Goal: Transaction & Acquisition: Purchase product/service

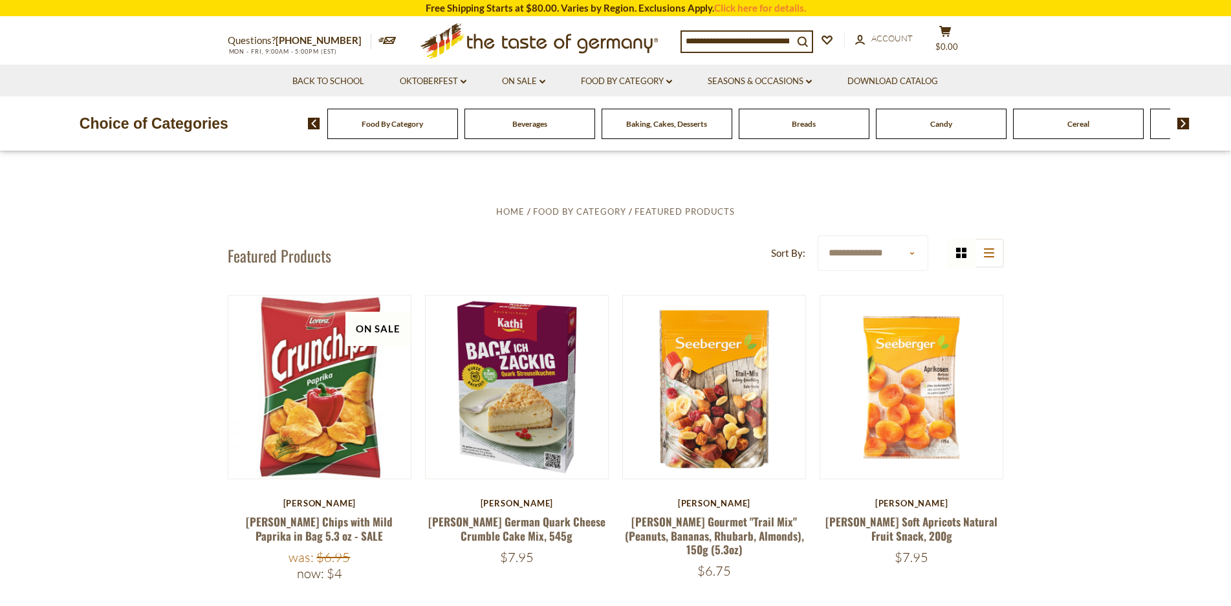
click at [404, 128] on span "Food By Category" at bounding box center [392, 124] width 61 height 10
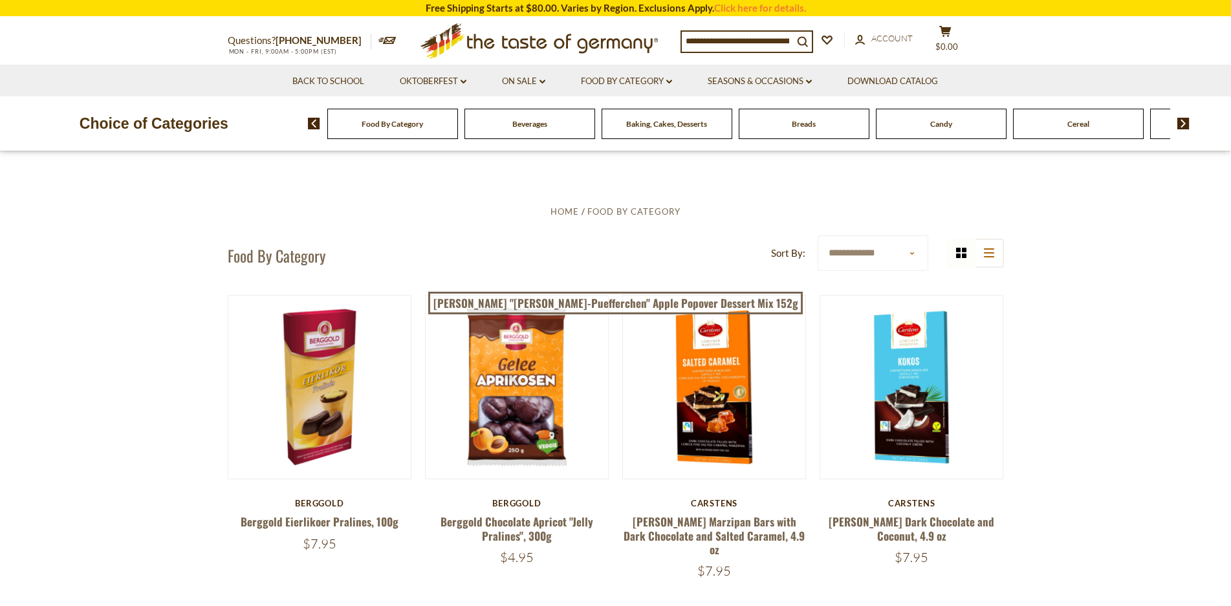
click at [417, 122] on span "Food By Category" at bounding box center [392, 124] width 61 height 10
click at [311, 121] on img at bounding box center [314, 124] width 12 height 12
click at [375, 129] on div "Food By Category" at bounding box center [392, 124] width 131 height 30
click at [380, 124] on span "Food By Category" at bounding box center [392, 124] width 61 height 10
click at [645, 123] on span "Baking, Cakes, Desserts" at bounding box center [666, 124] width 81 height 10
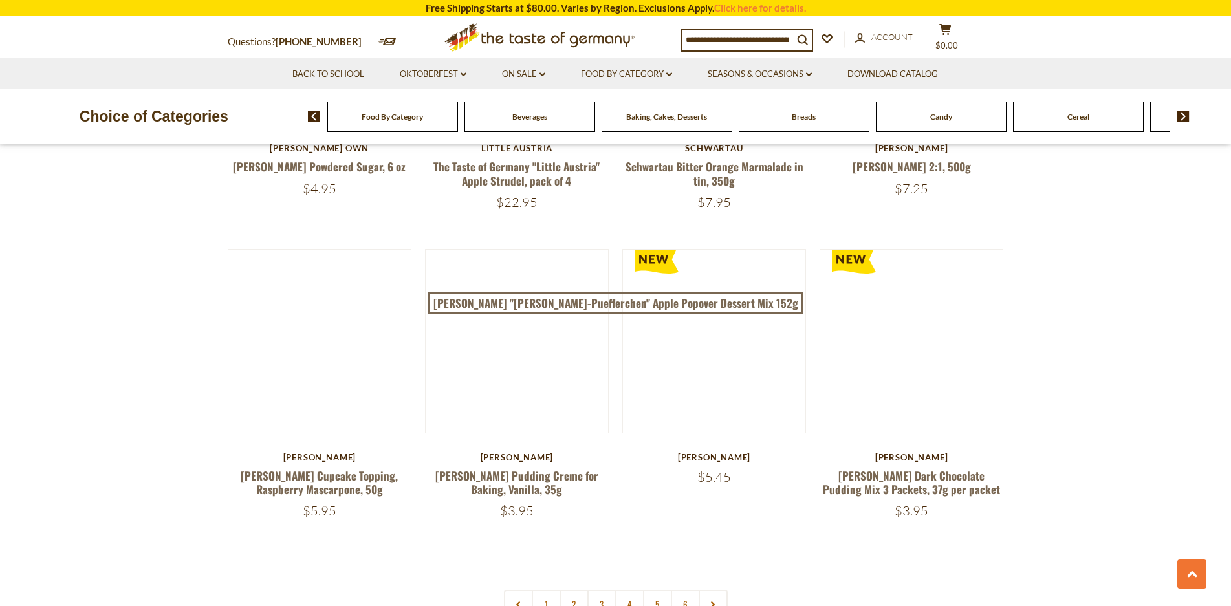
scroll to position [2911, 0]
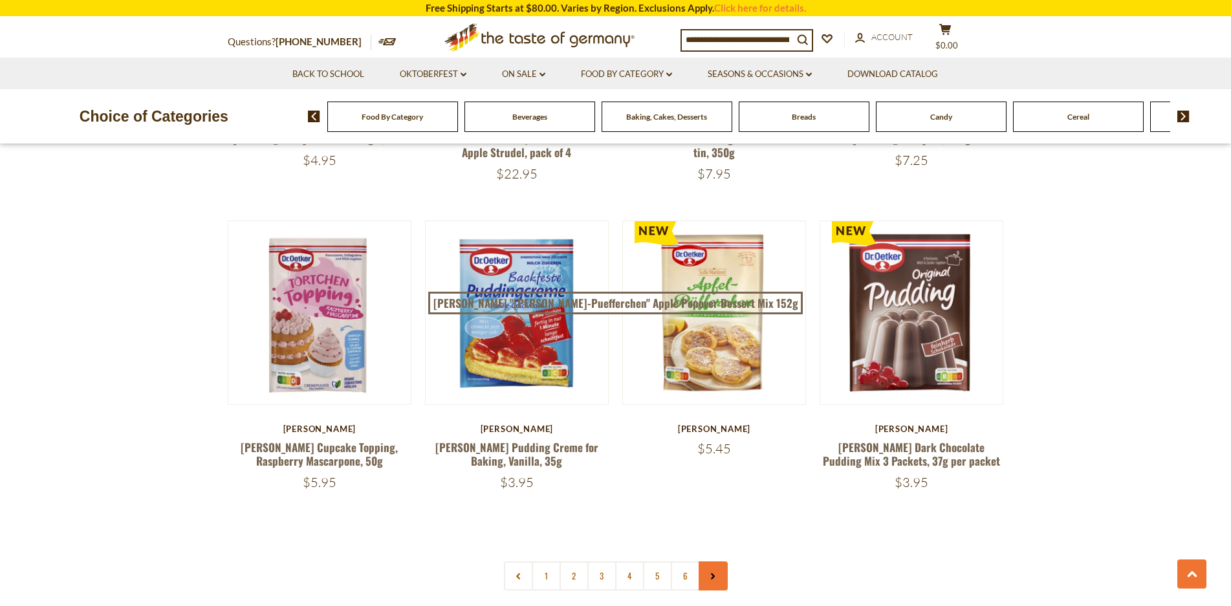
click at [712, 573] on icon at bounding box center [713, 576] width 8 height 6
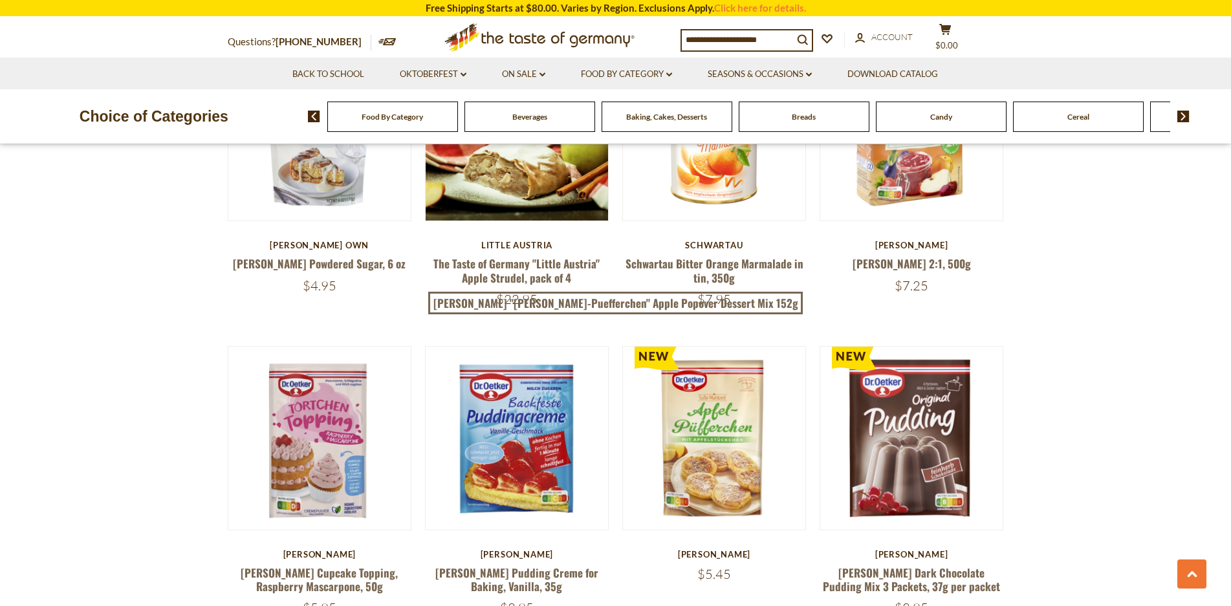
scroll to position [3040, 0]
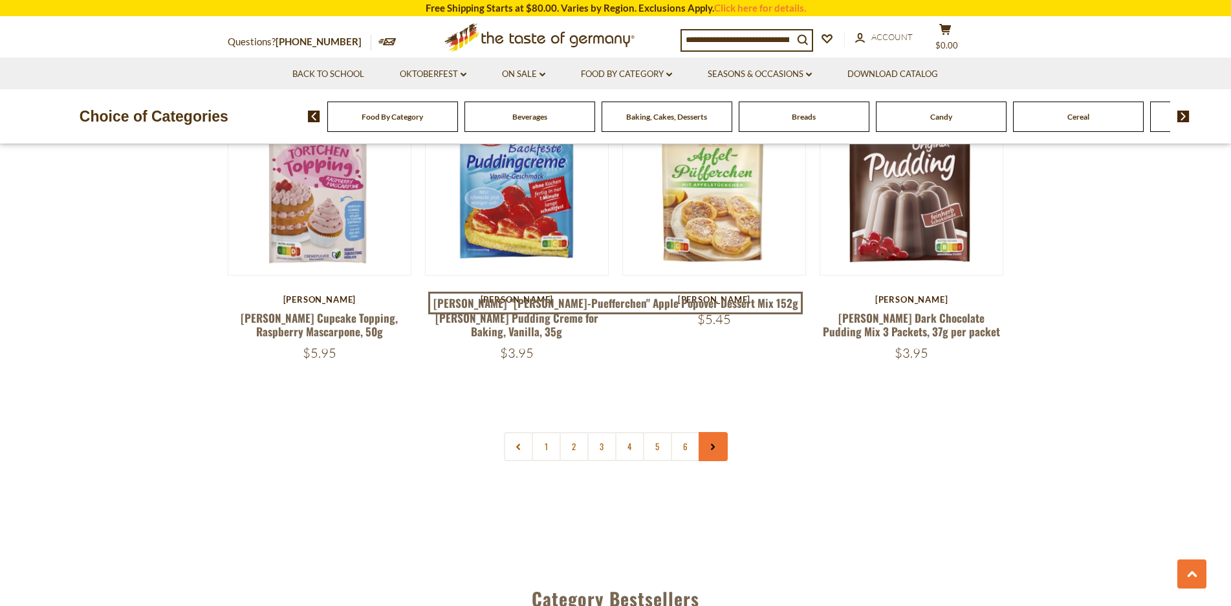
click at [713, 444] on icon at bounding box center [713, 447] width 8 height 6
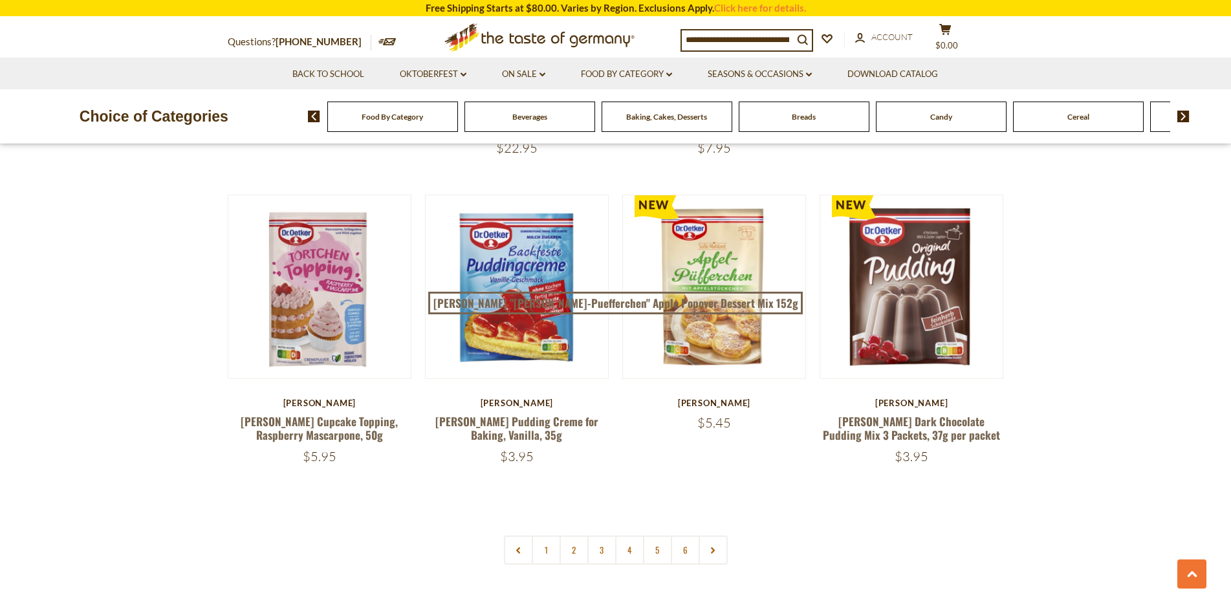
scroll to position [3105, 0]
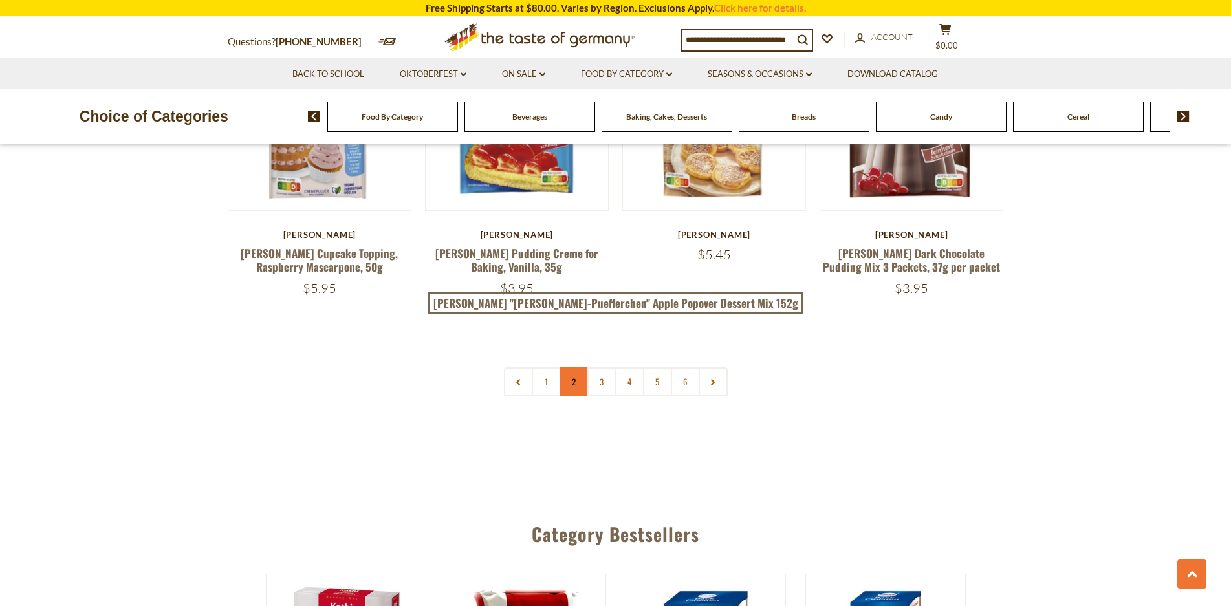
click at [575, 367] on link "2" at bounding box center [574, 381] width 29 height 29
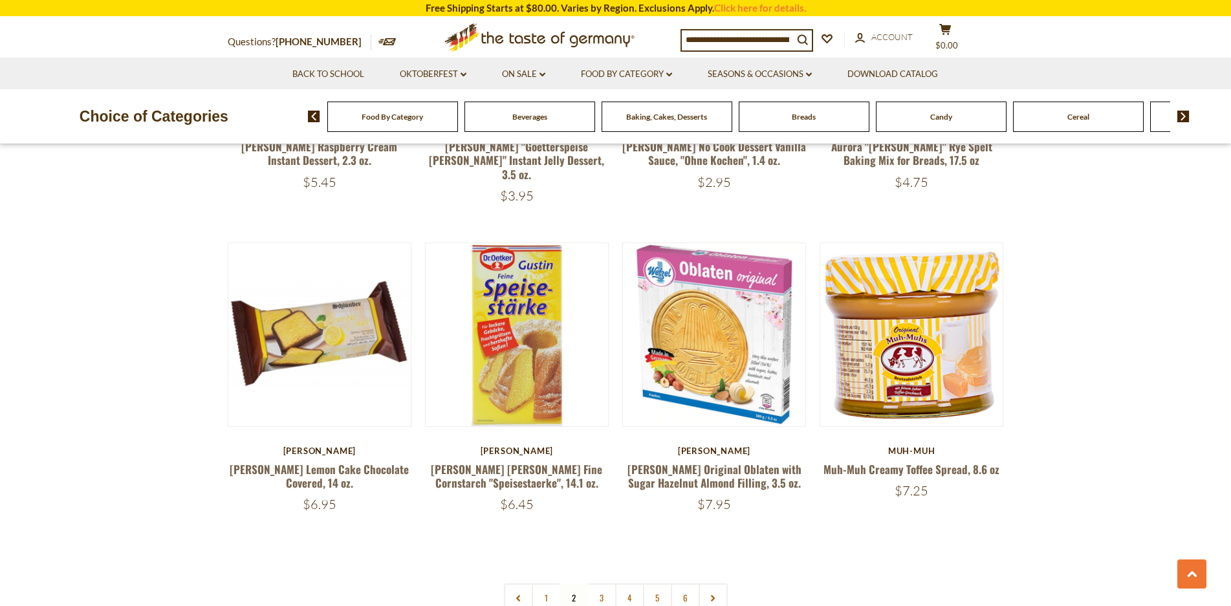
scroll to position [2937, 0]
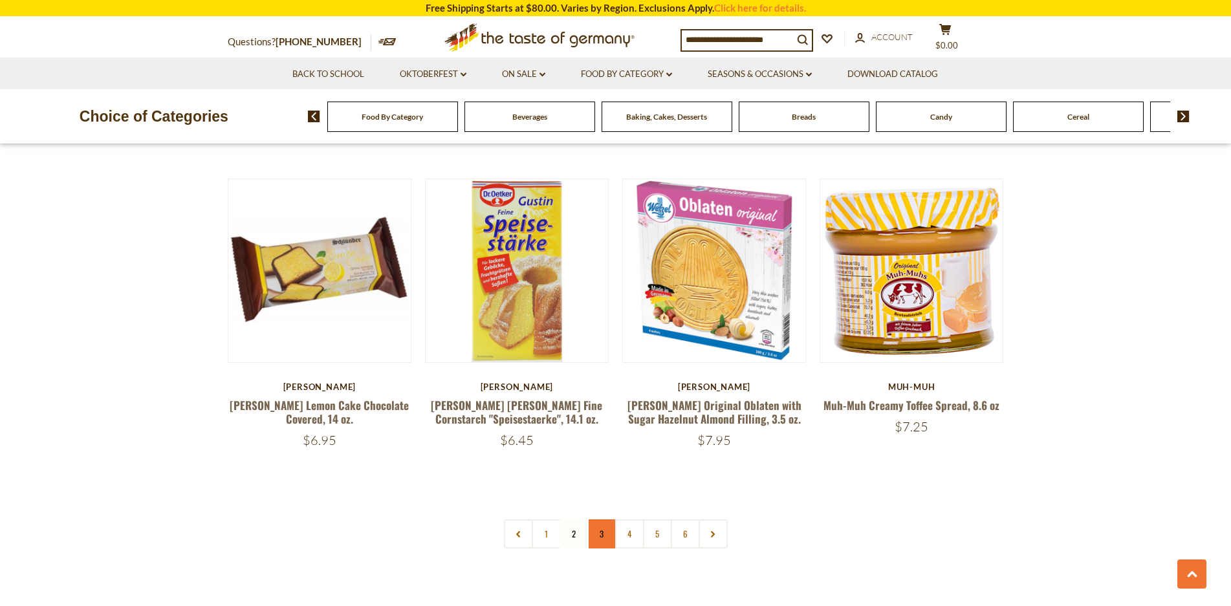
click at [599, 519] on link "3" at bounding box center [601, 533] width 29 height 29
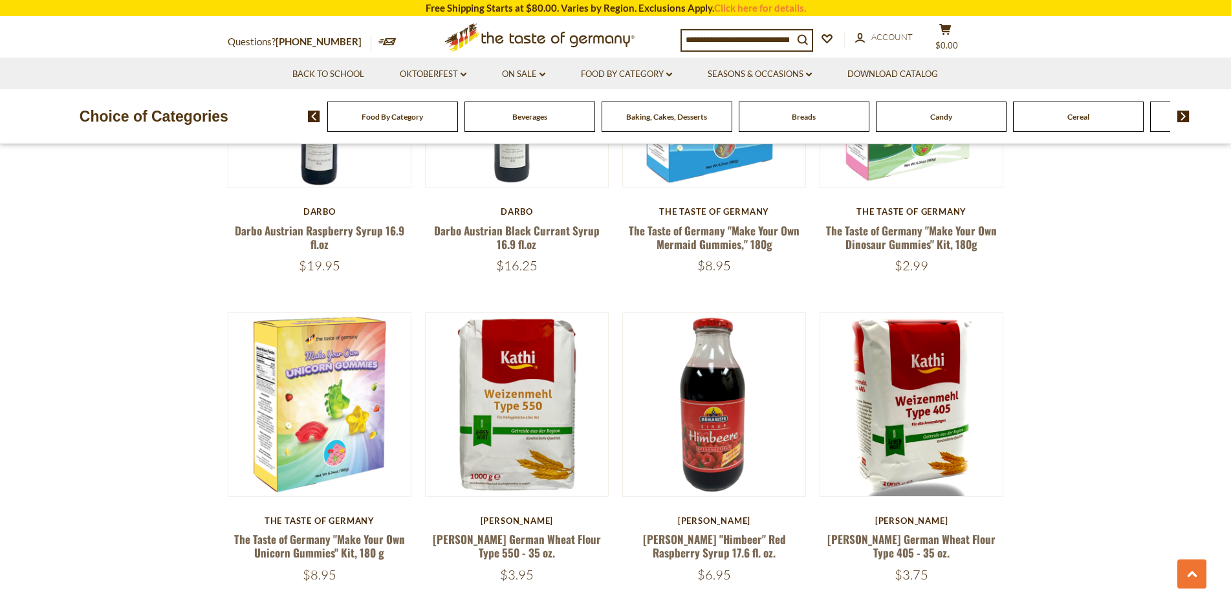
scroll to position [931, 0]
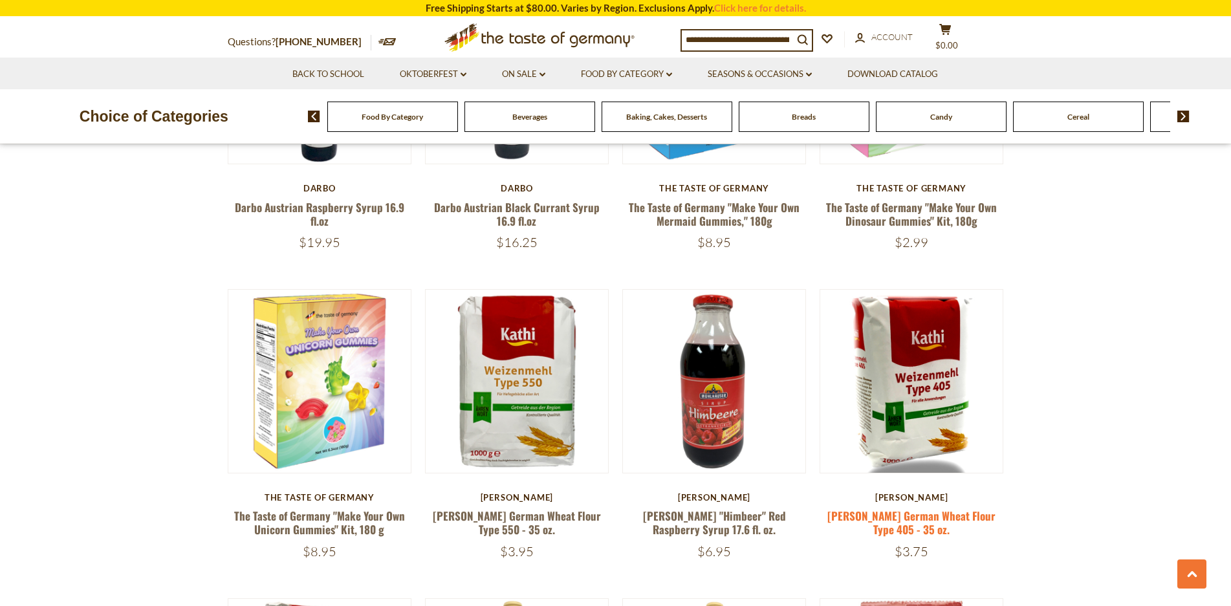
click at [934, 517] on link "[PERSON_NAME] German Wheat Flour Type 405 - 35 oz." at bounding box center [911, 523] width 168 height 30
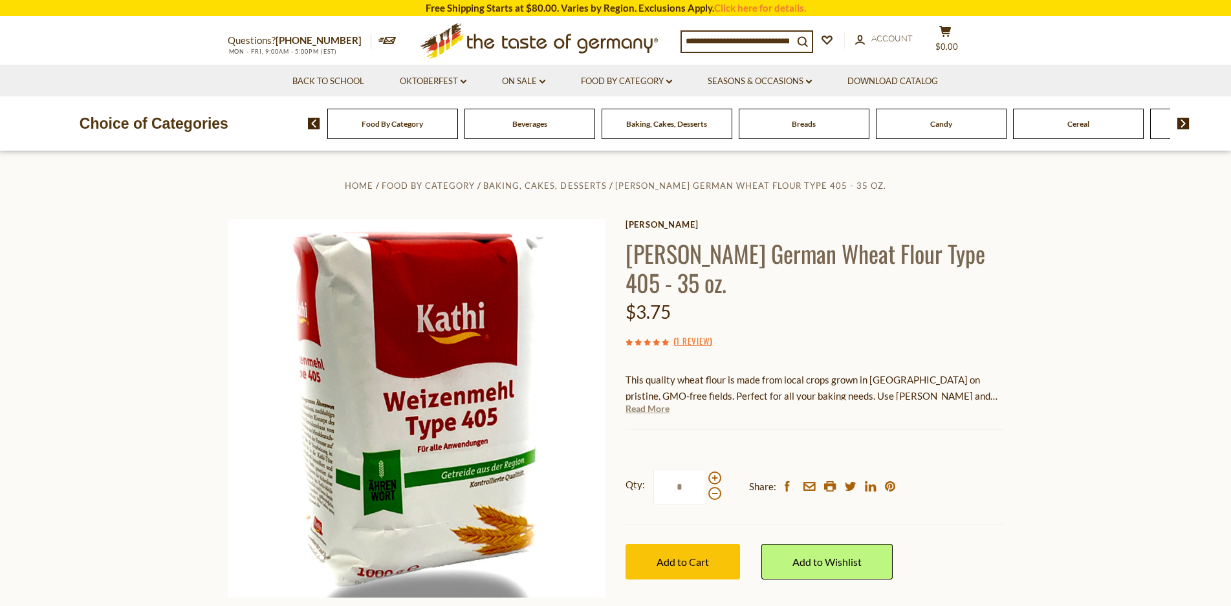
click at [661, 402] on link "Read More" at bounding box center [648, 408] width 44 height 13
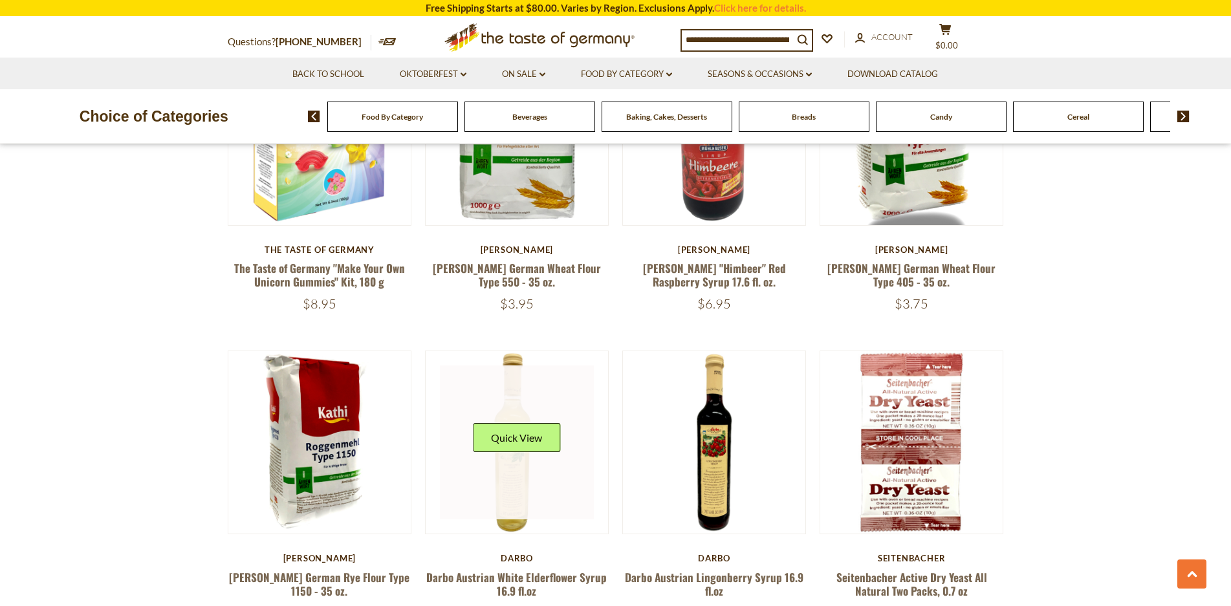
scroll to position [1255, 0]
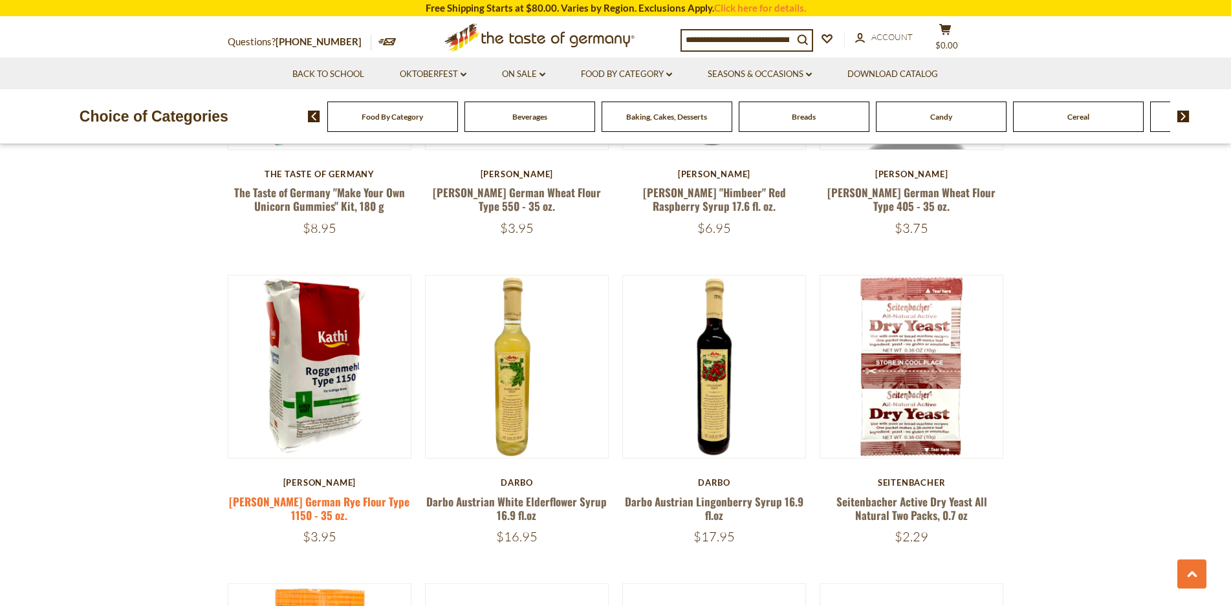
click at [360, 500] on link "[PERSON_NAME] German Rye Flour Type 1150 - 35 oz." at bounding box center [319, 509] width 180 height 30
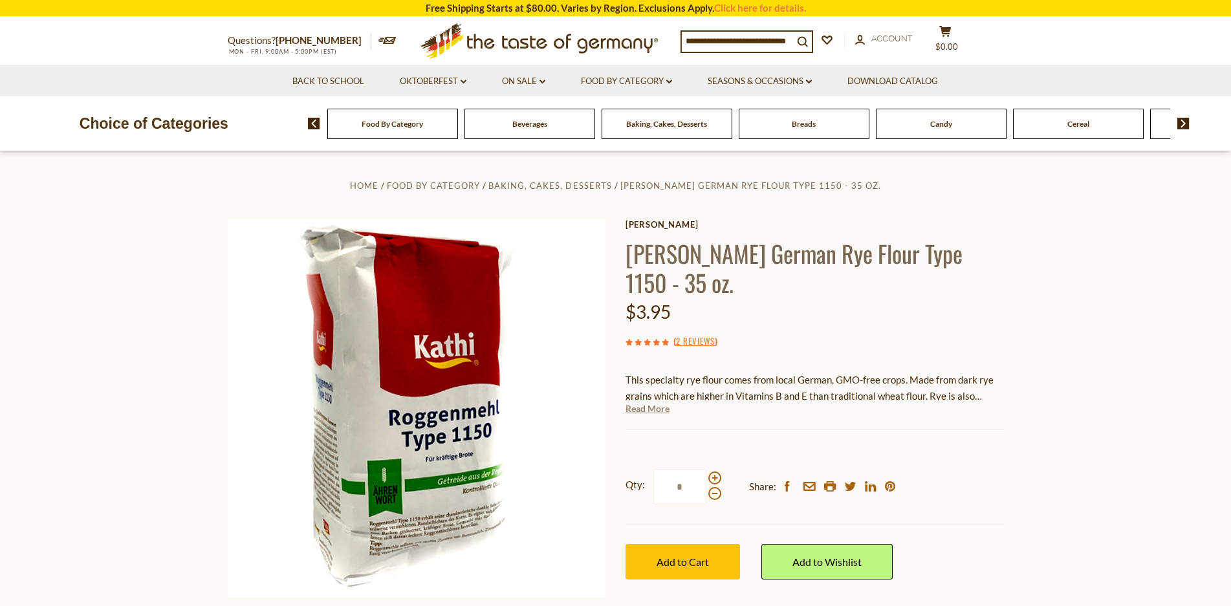
click at [655, 402] on link "Read More" at bounding box center [648, 408] width 44 height 13
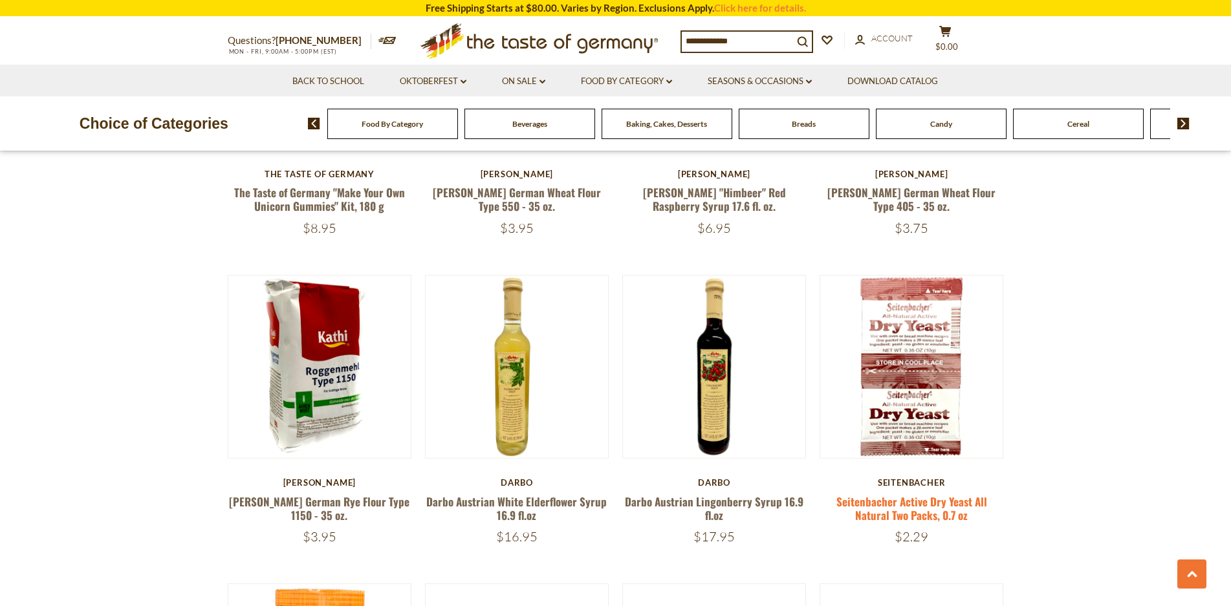
click at [920, 501] on link "Seitenbacher Active Dry Yeast All Natural Two Packs, 0.7 oz" at bounding box center [911, 509] width 151 height 30
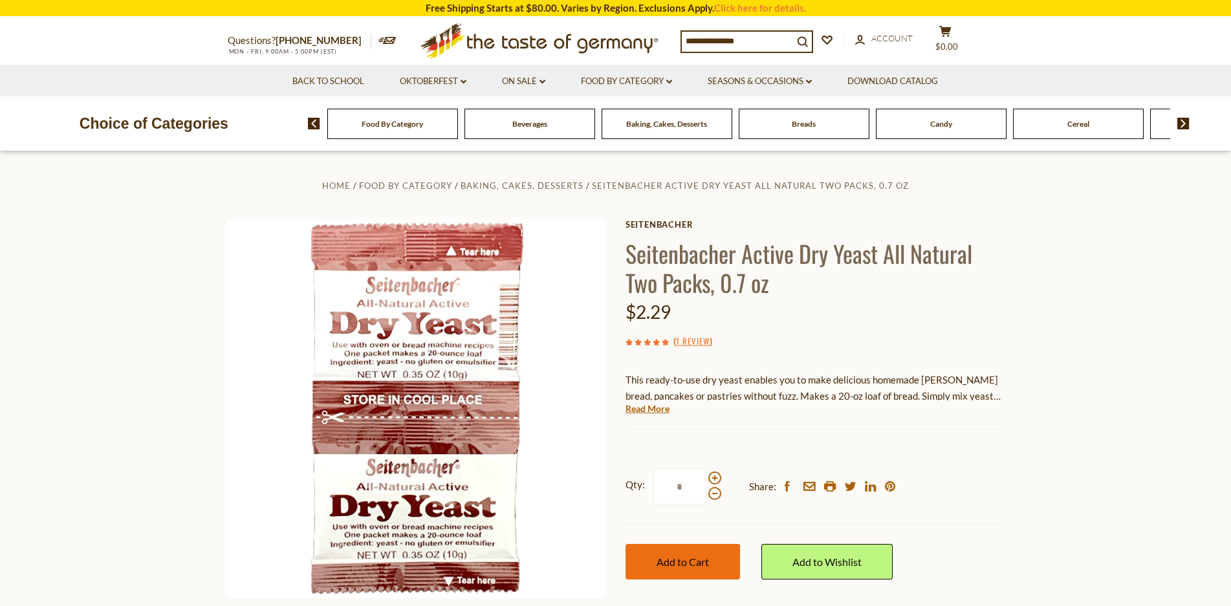
click at [708, 560] on span "Add to Cart" at bounding box center [683, 562] width 52 height 12
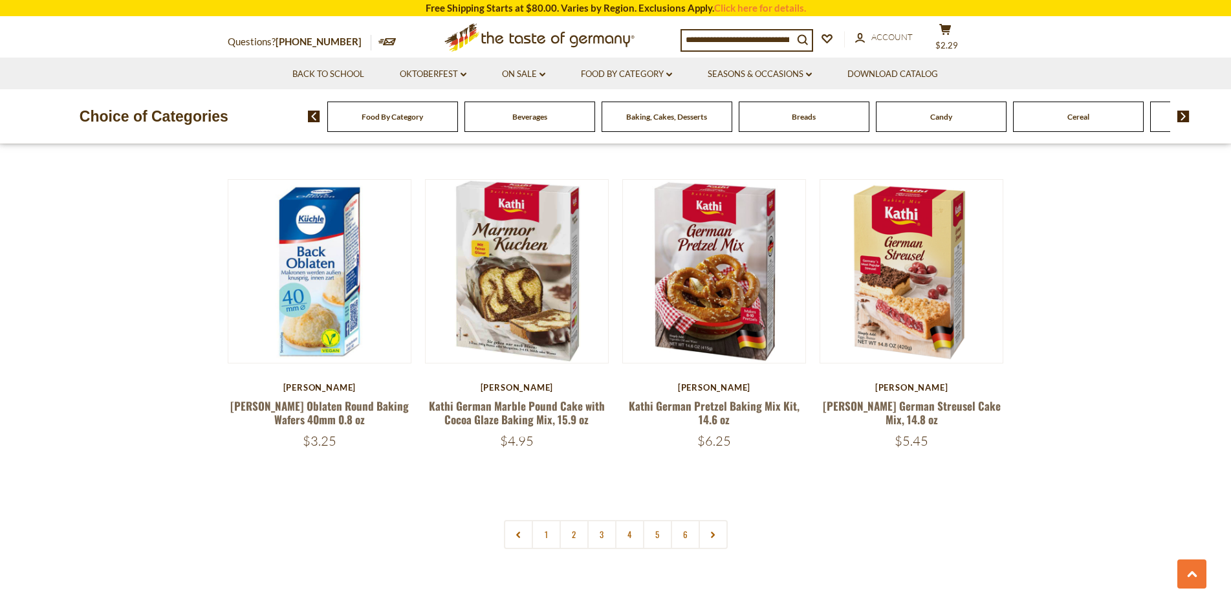
scroll to position [2937, 0]
click at [602, 519] on link "3" at bounding box center [601, 533] width 29 height 29
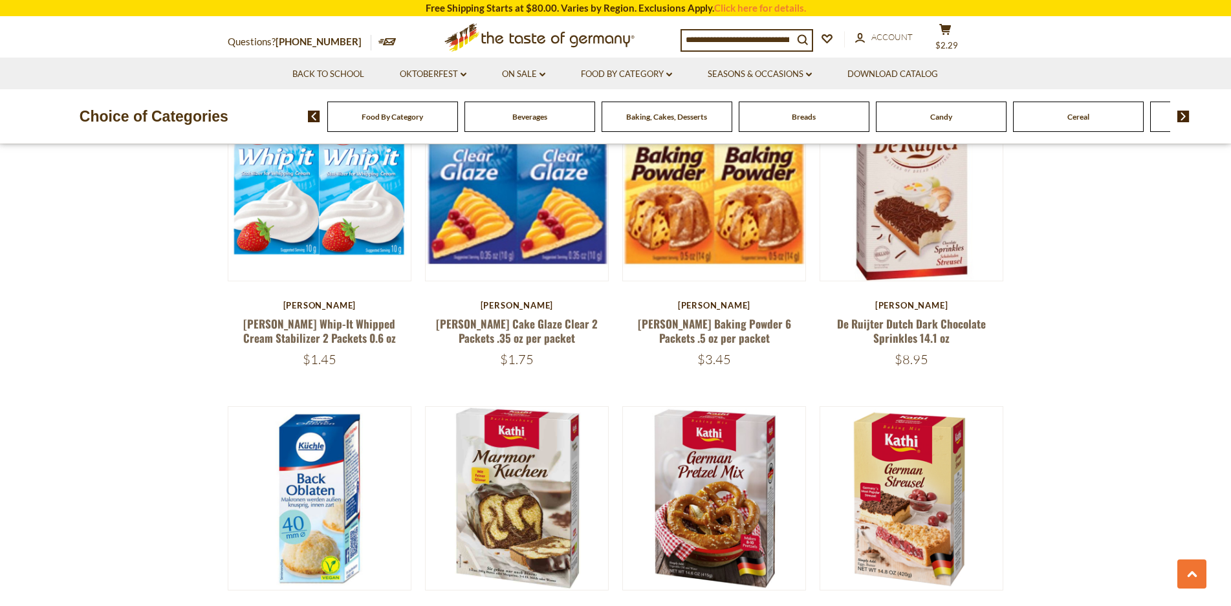
scroll to position [2872, 0]
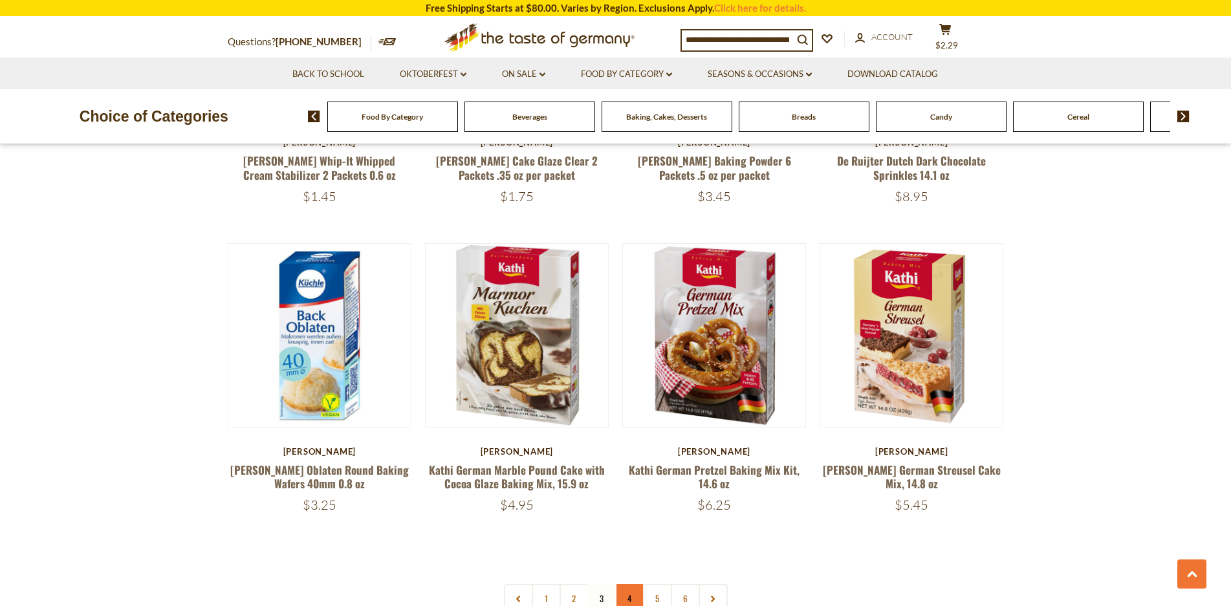
click at [627, 584] on link "4" at bounding box center [629, 598] width 29 height 29
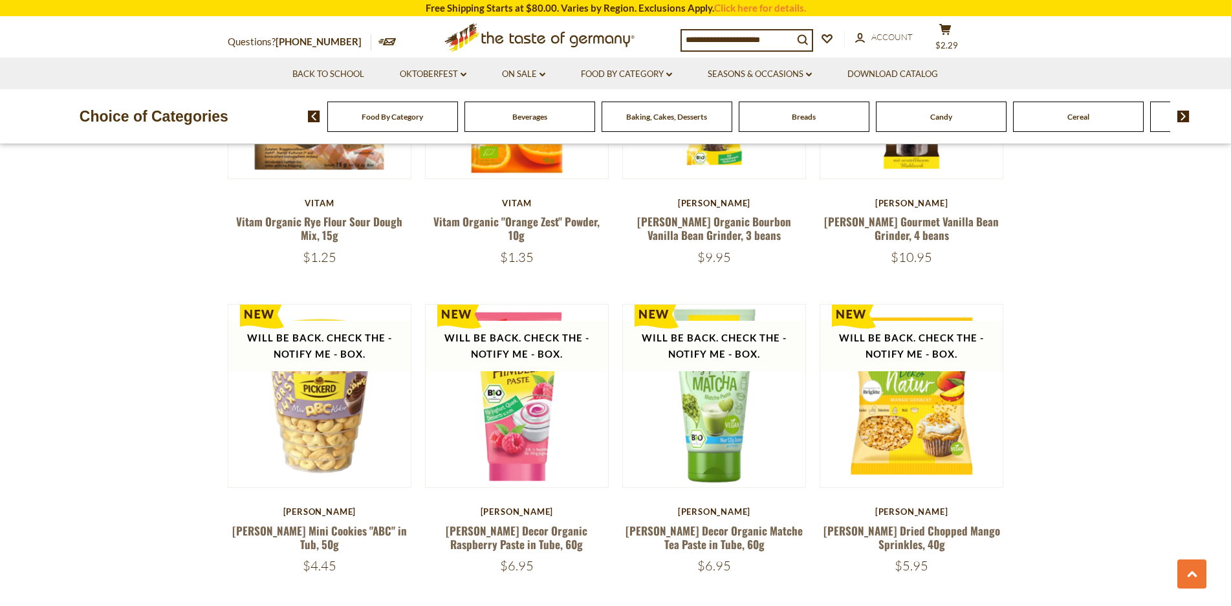
scroll to position [2937, 0]
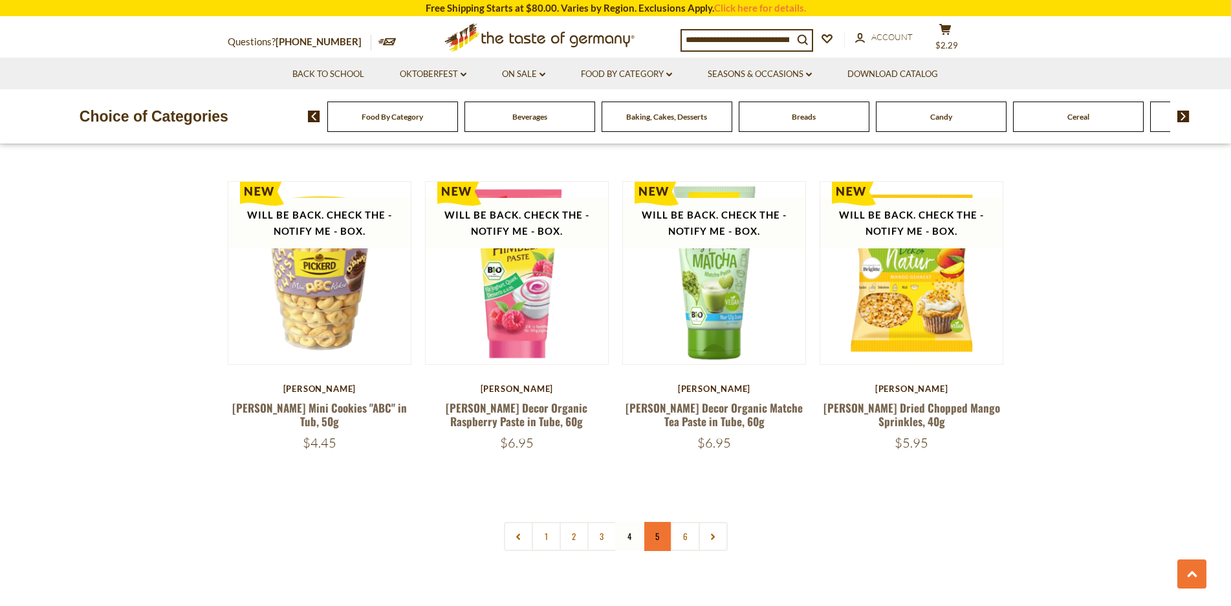
click at [660, 523] on link "5" at bounding box center [657, 536] width 29 height 29
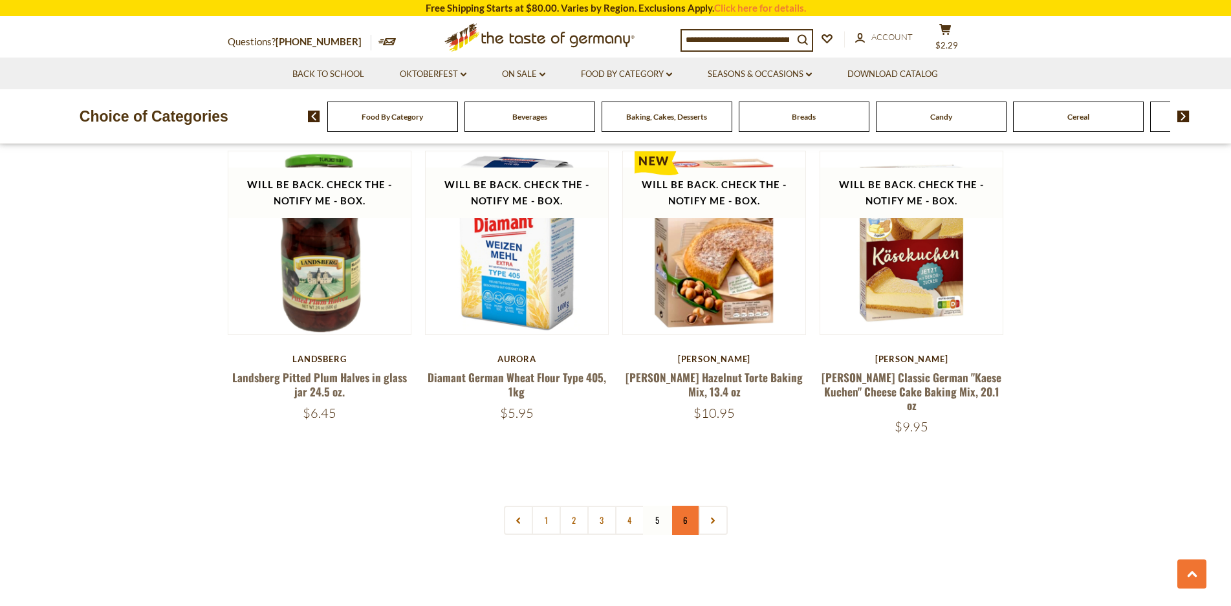
click at [684, 519] on link "6" at bounding box center [685, 520] width 29 height 29
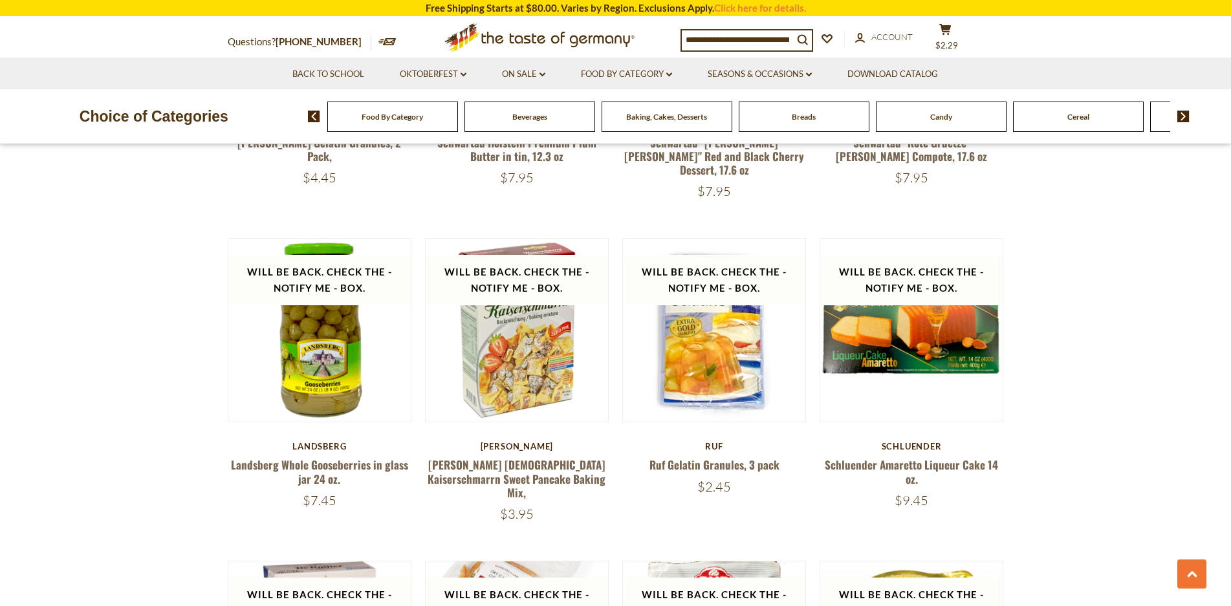
scroll to position [931, 0]
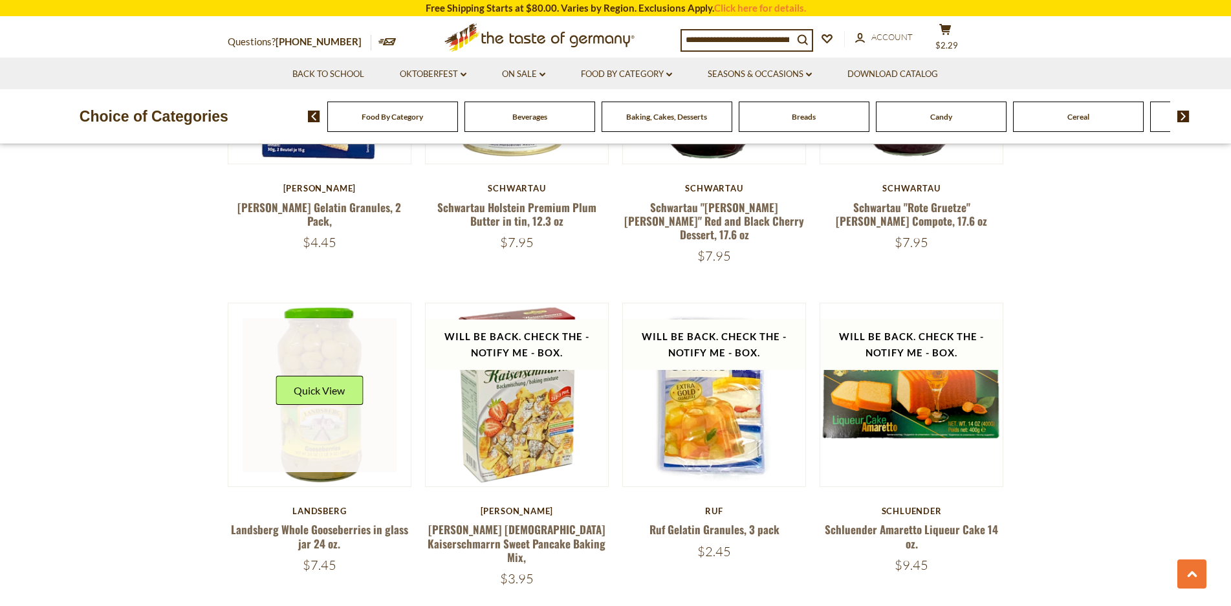
click at [332, 430] on link at bounding box center [320, 395] width 154 height 154
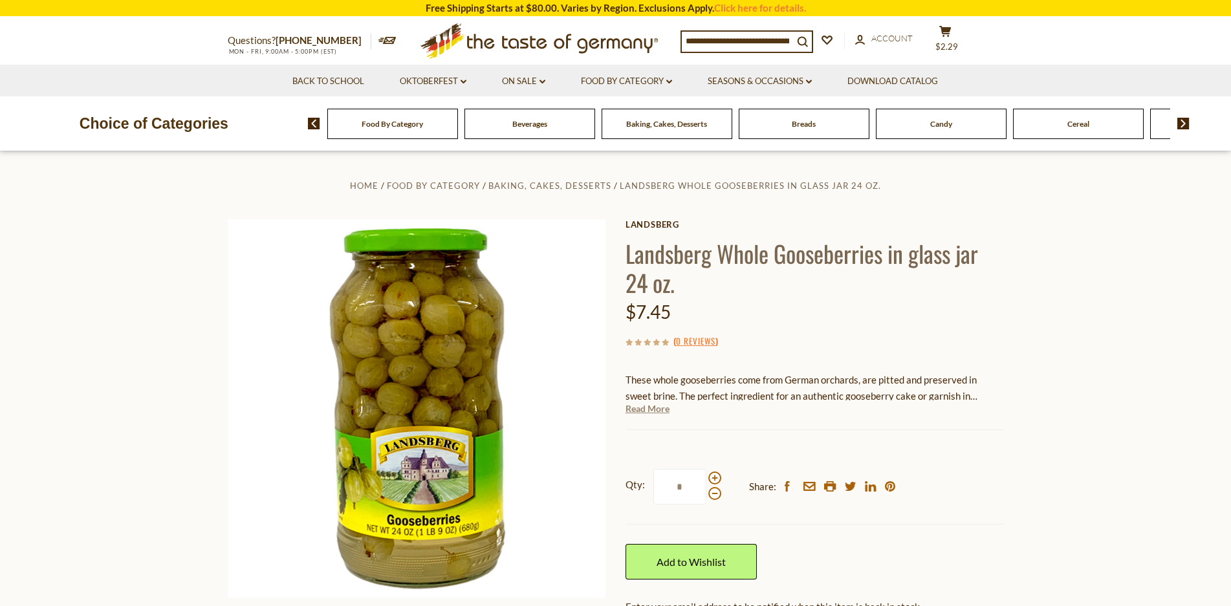
click at [646, 408] on link "Read More" at bounding box center [648, 408] width 44 height 13
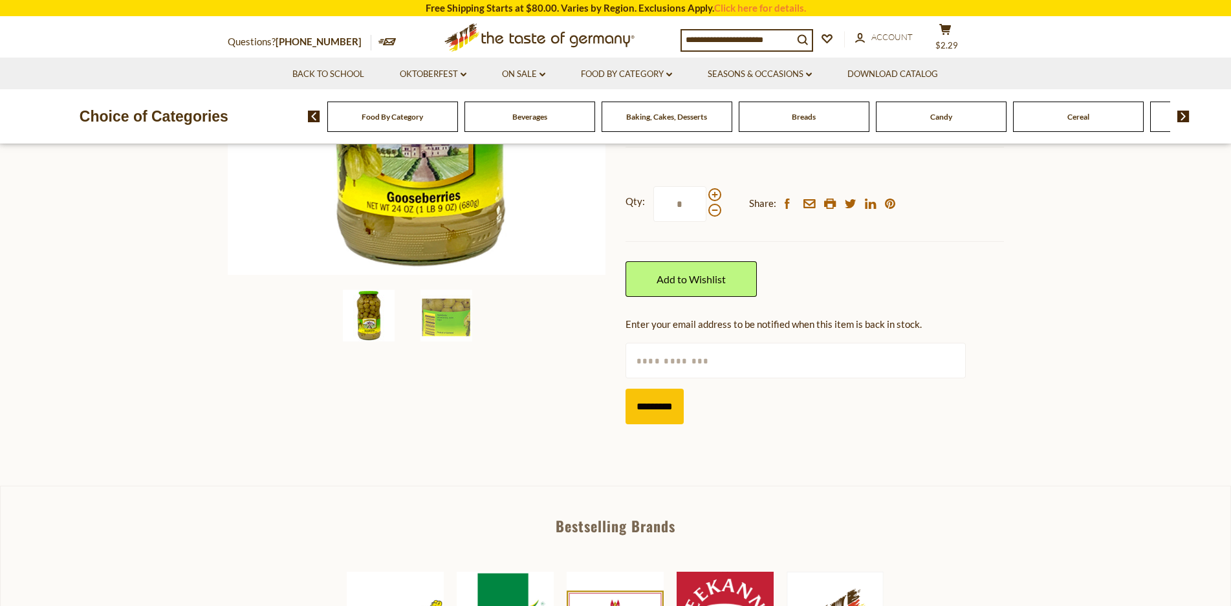
scroll to position [323, 0]
click at [753, 365] on input "text" at bounding box center [796, 360] width 340 height 36
type input "**********"
click at [671, 407] on input "*********" at bounding box center [655, 406] width 58 height 36
